Goal: Task Accomplishment & Management: Manage account settings

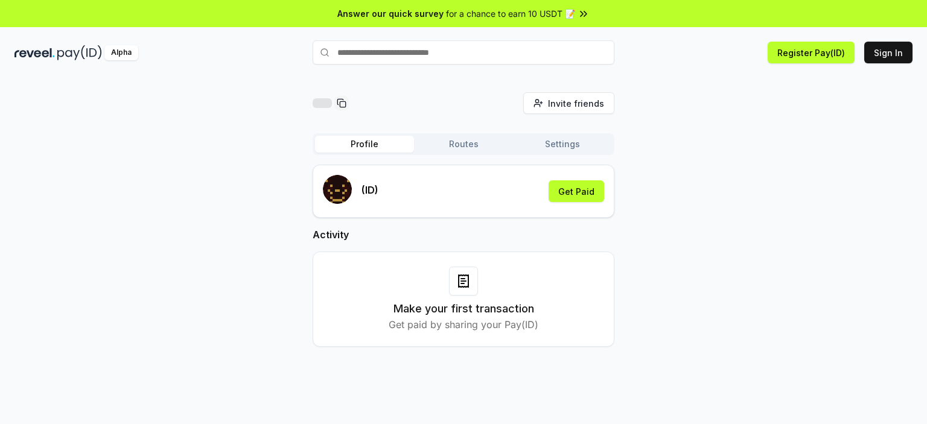
click at [466, 144] on button "Routes" at bounding box center [463, 144] width 99 height 17
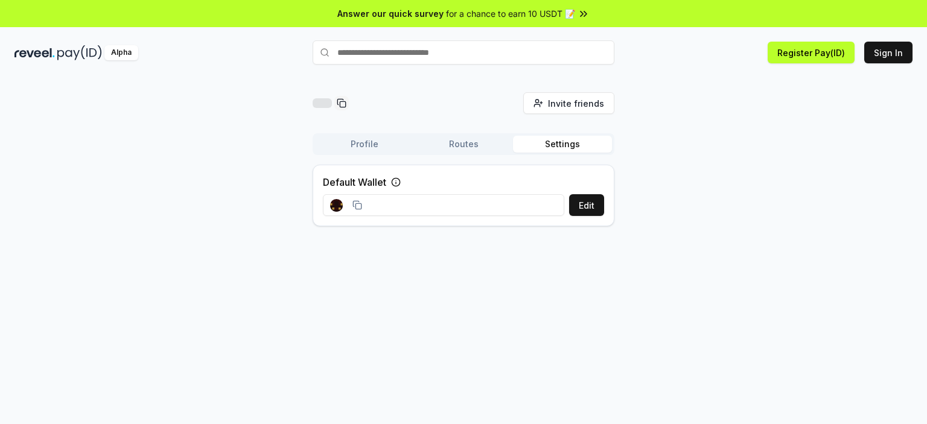
click at [559, 137] on button "Settings" at bounding box center [562, 144] width 99 height 17
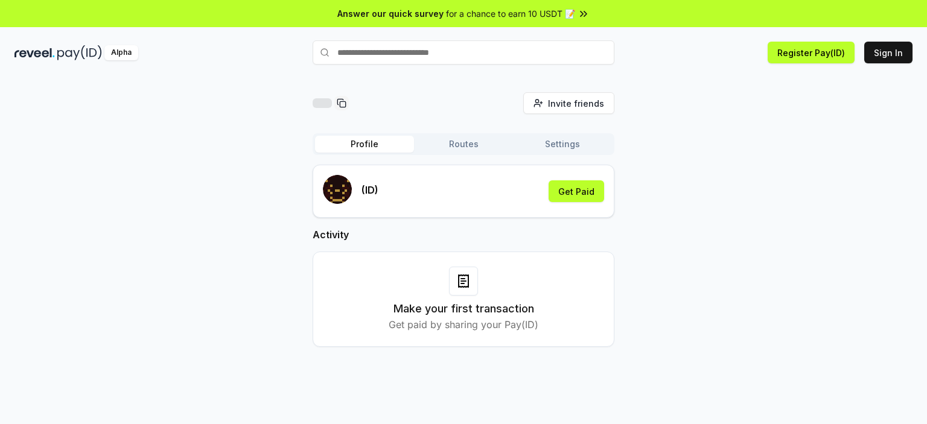
click at [380, 137] on button "Profile" at bounding box center [364, 144] width 99 height 17
click at [441, 144] on button "Routes" at bounding box center [463, 144] width 99 height 17
